Goal: Task Accomplishment & Management: Manage account settings

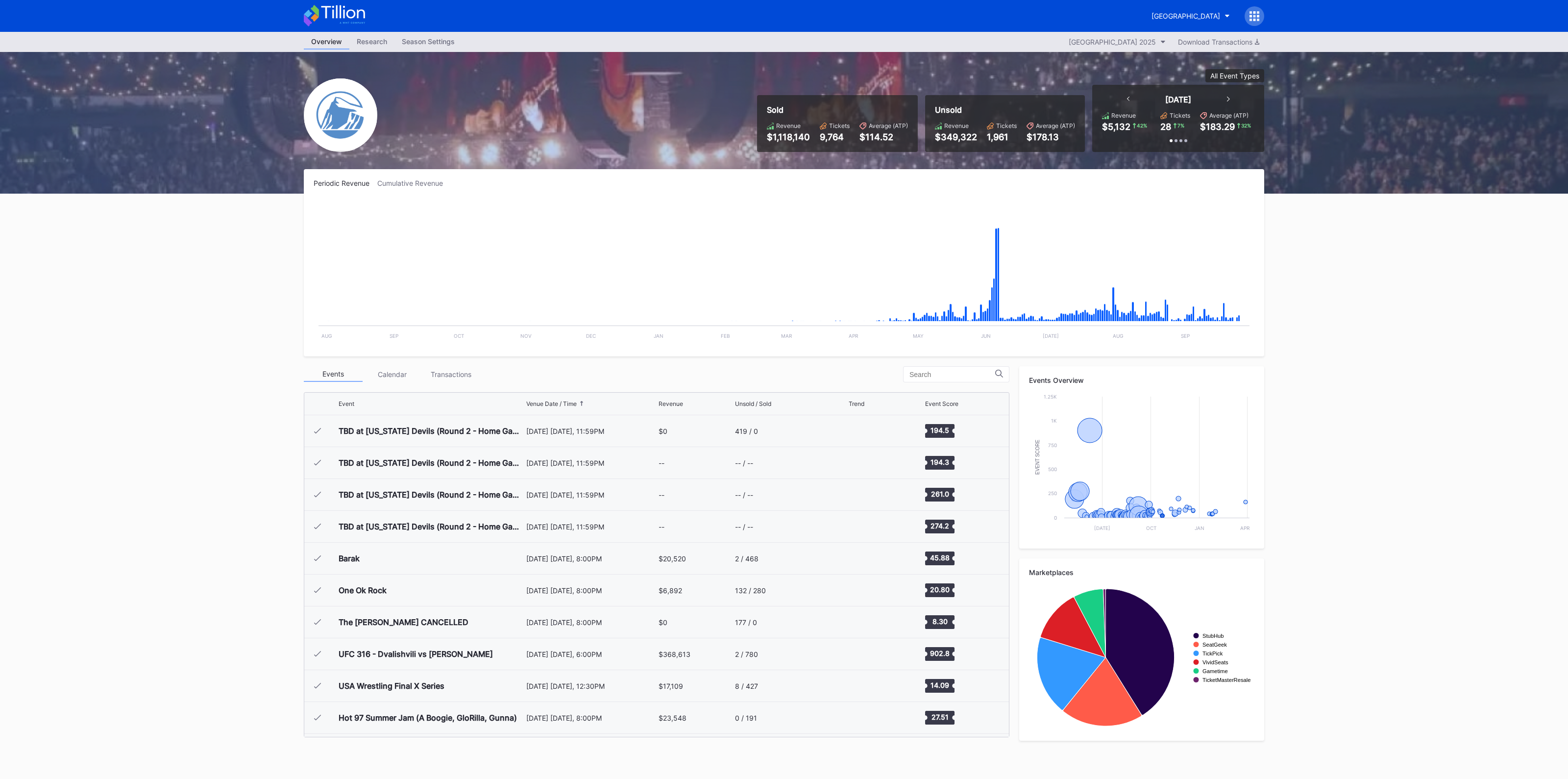
scroll to position [1529, 0]
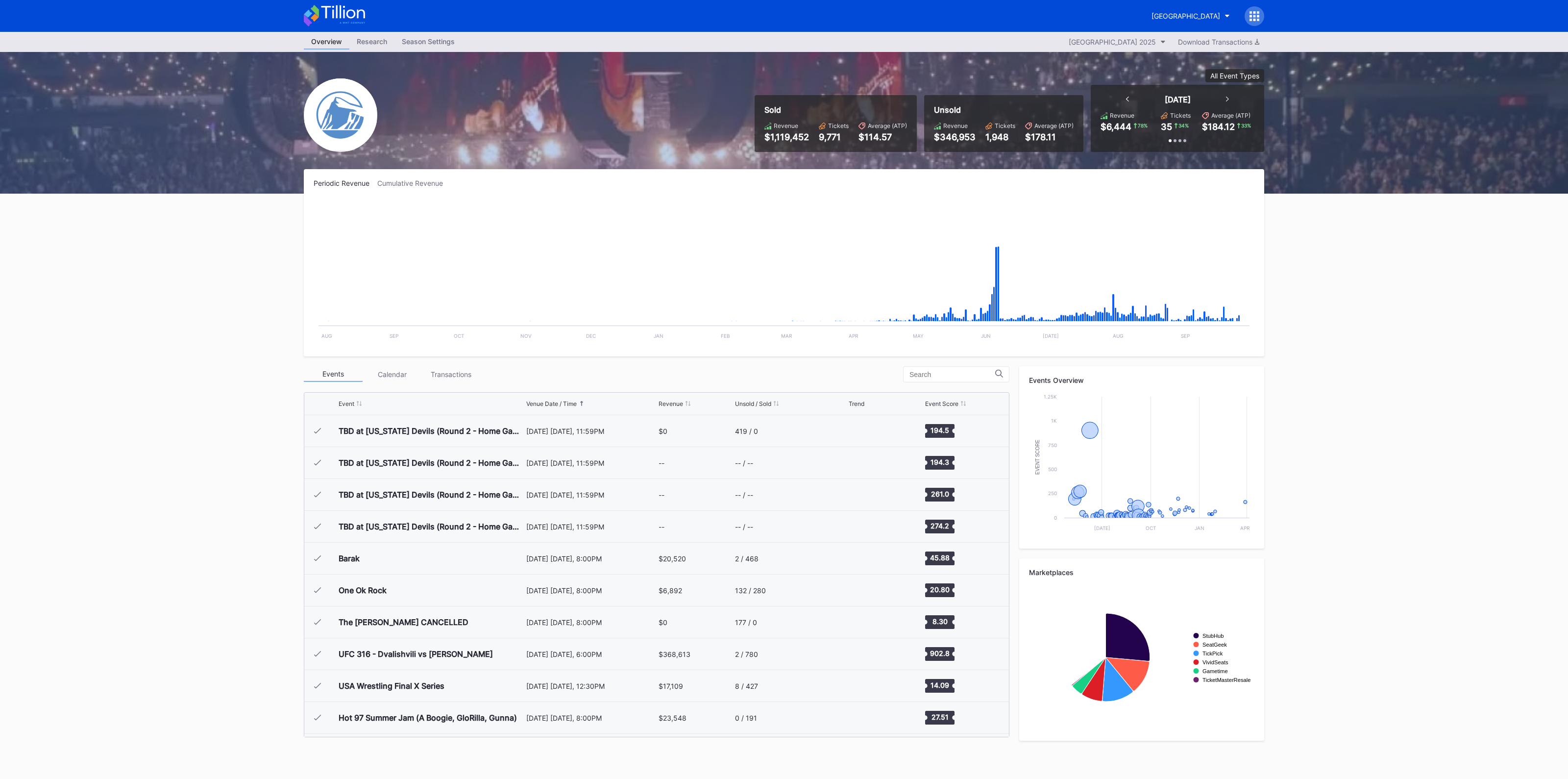
scroll to position [1529, 0]
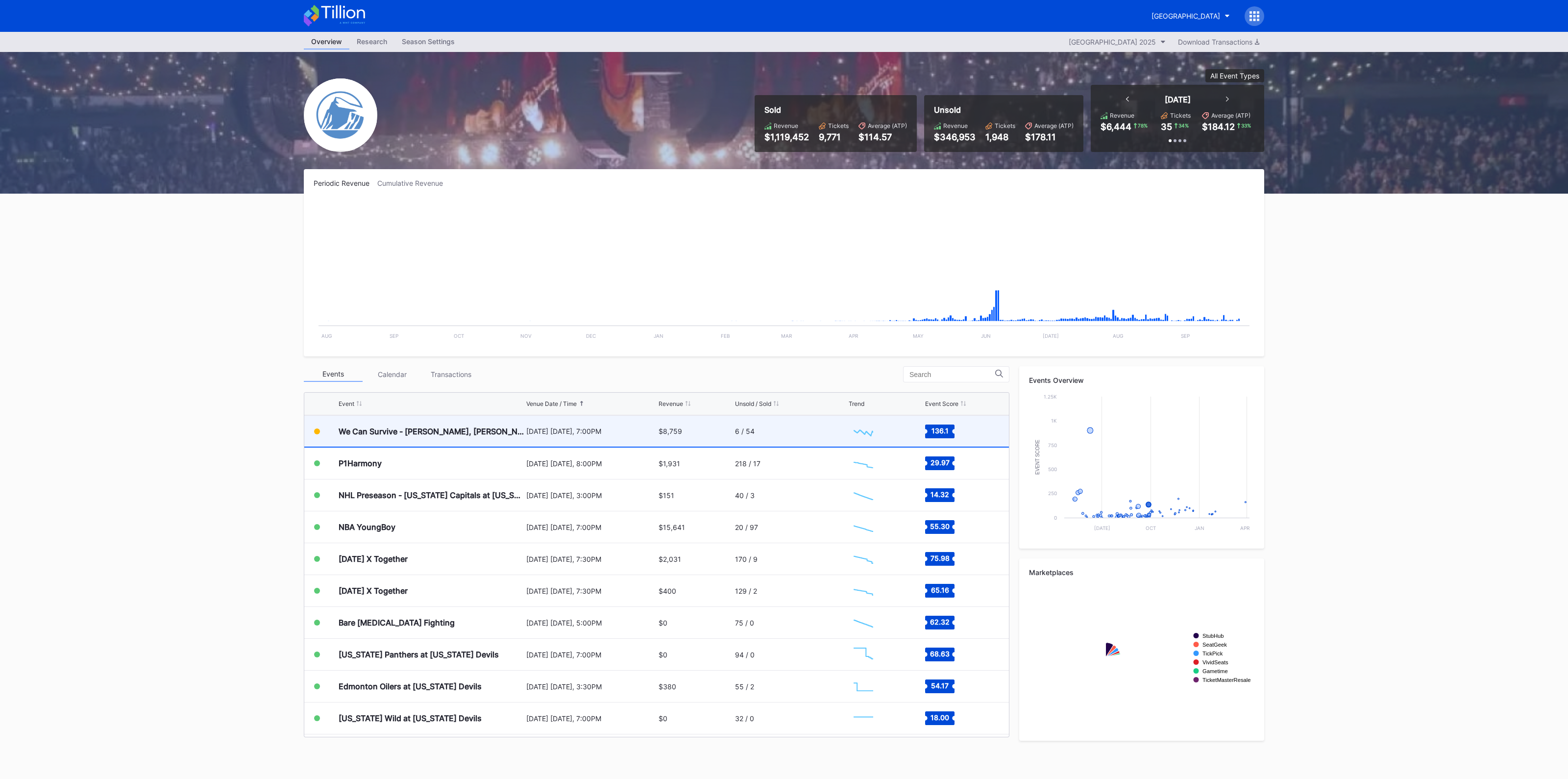
click at [572, 435] on div "[DATE] [DATE], 7:00PM" at bounding box center [591, 430] width 130 height 31
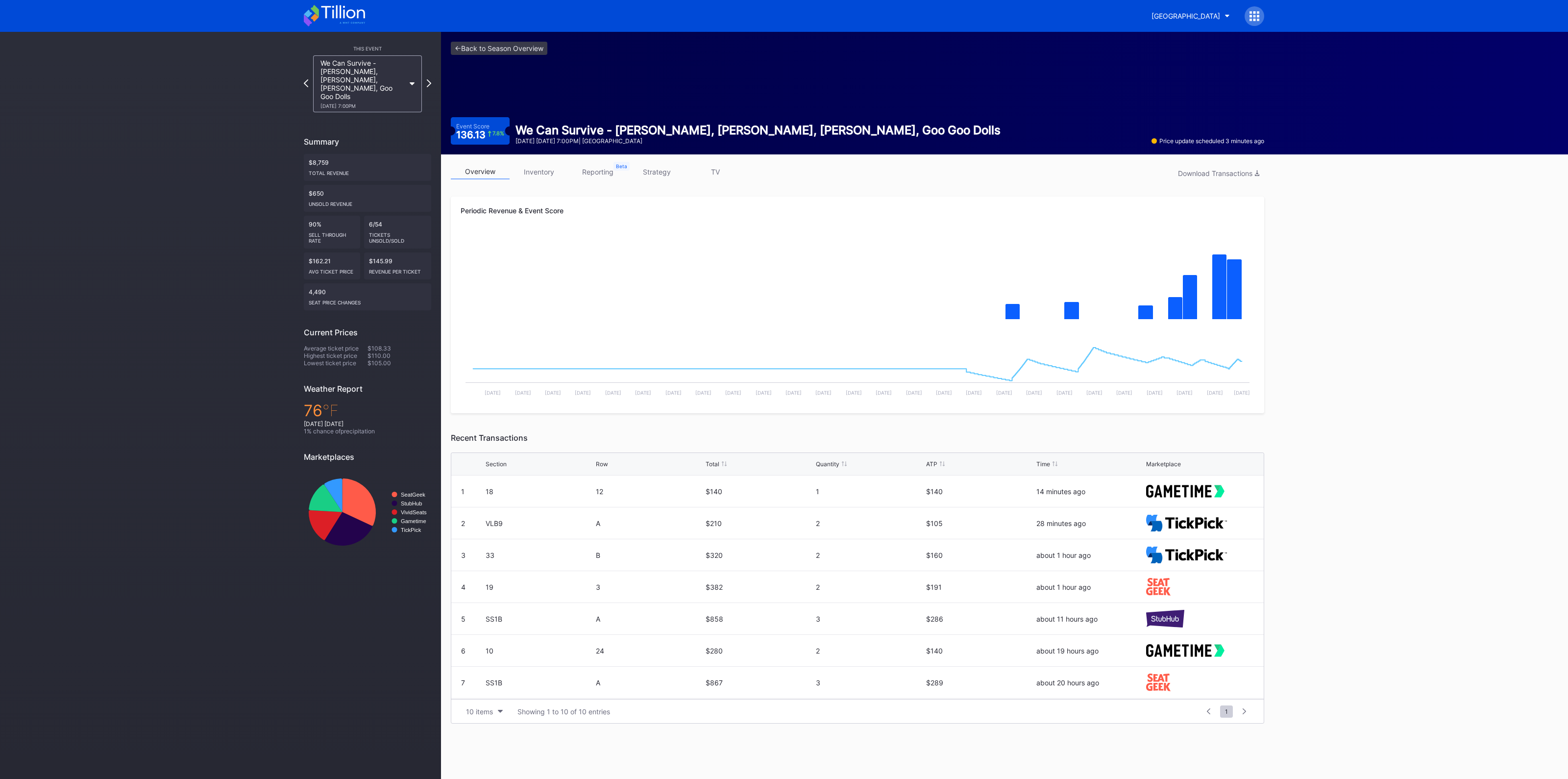
click at [535, 173] on link "inventory" at bounding box center [538, 171] width 59 height 15
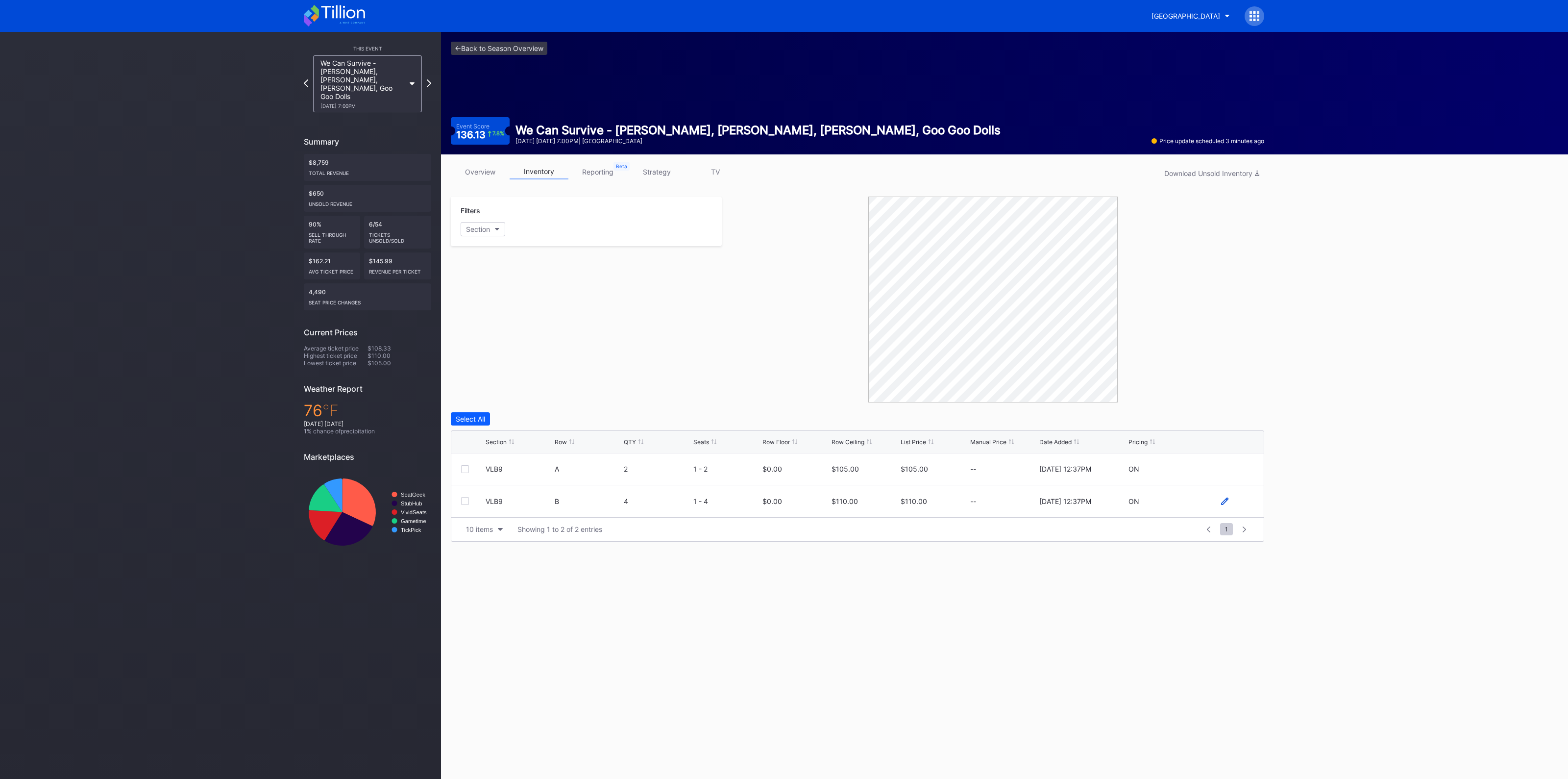
click at [1227, 500] on icon at bounding box center [1224, 501] width 7 height 7
click at [860, 501] on input "110" at bounding box center [865, 505] width 67 height 19
type input "95"
click at [1235, 498] on form "VLB9 B 4 1 - 4 0 95 $110.00 [DATE] 12:37PM Cancel Save" at bounding box center [870, 505] width 769 height 39
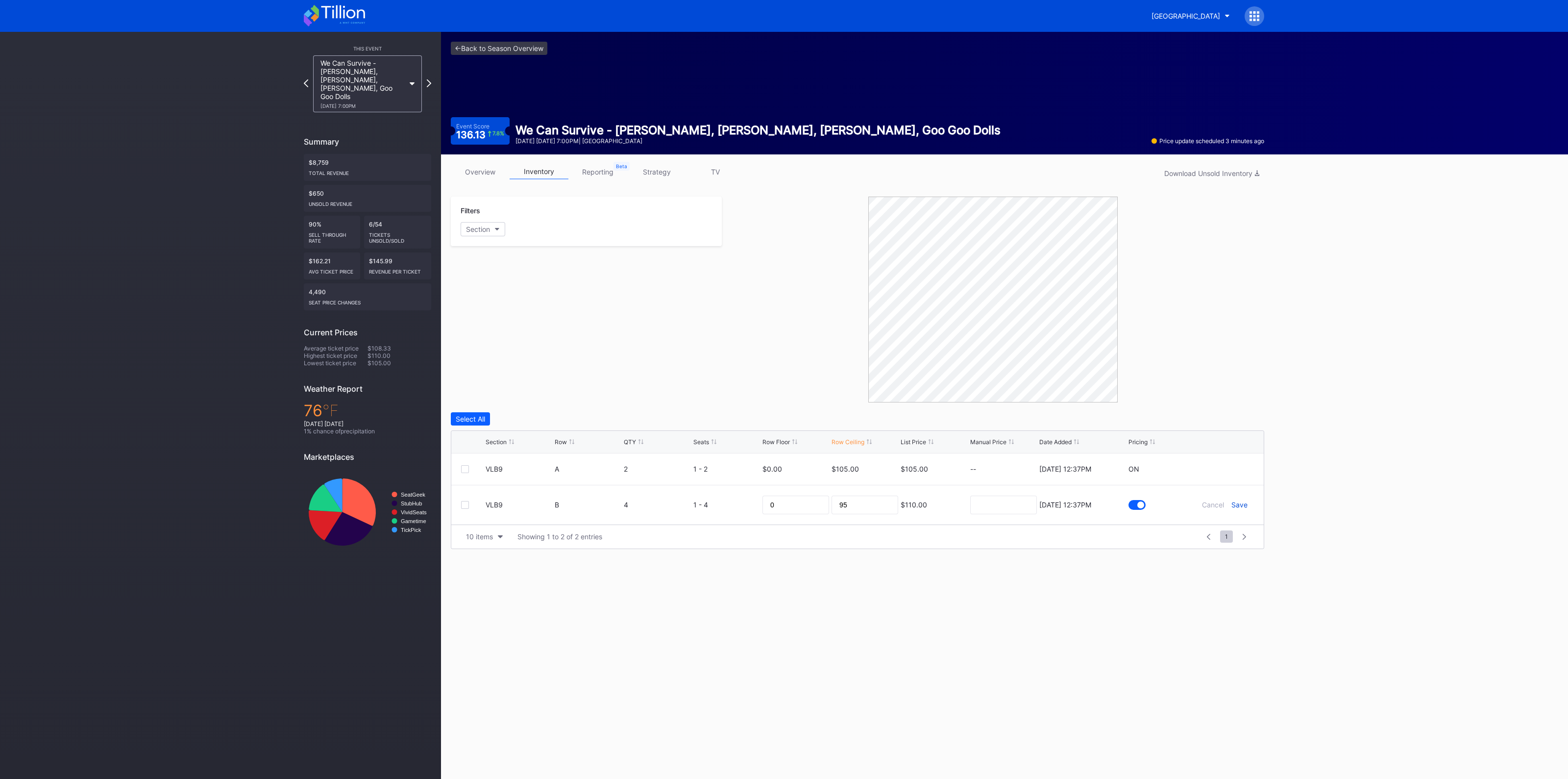
click at [1235, 501] on div "Save" at bounding box center [1239, 505] width 17 height 9
